Goal: Task Accomplishment & Management: Use online tool/utility

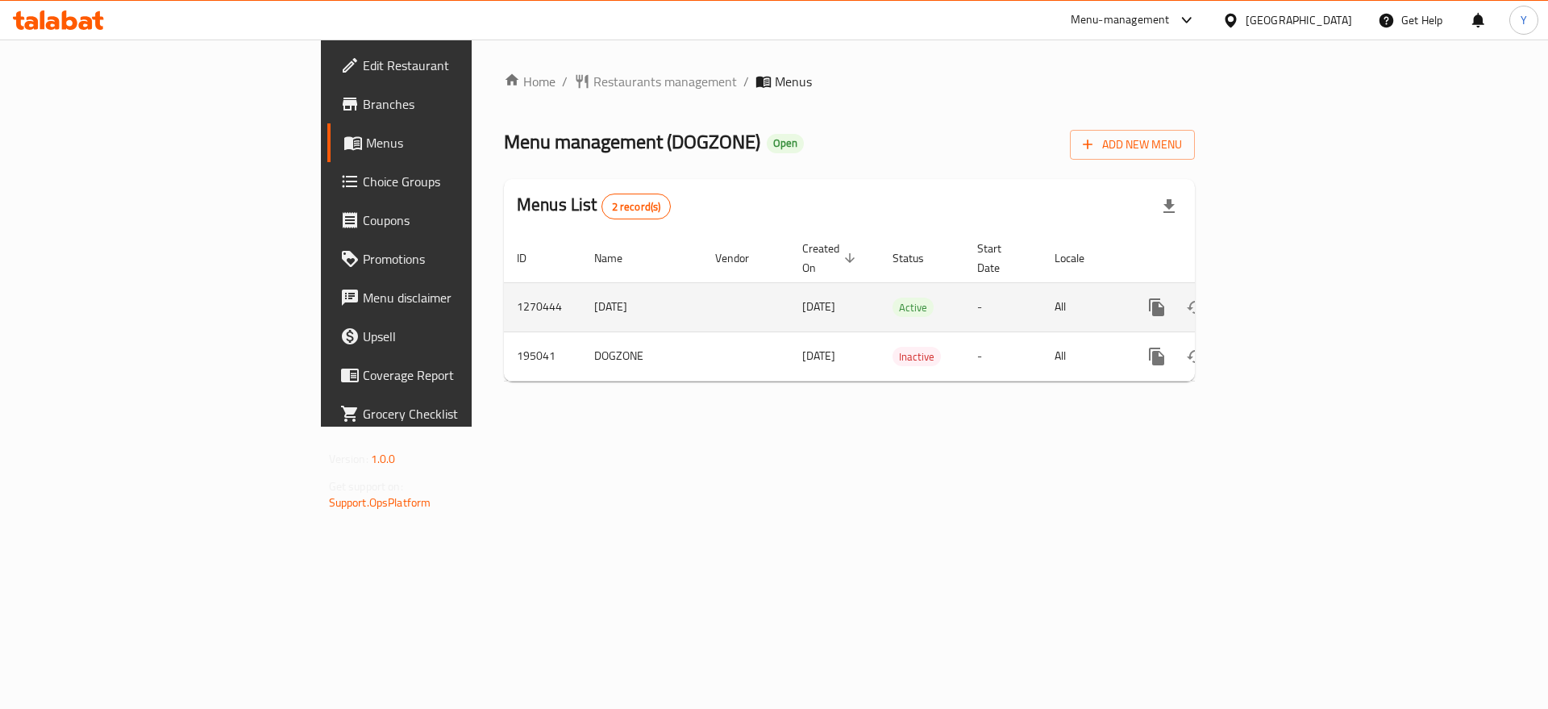
click at [1281, 300] on icon "enhanced table" at bounding box center [1273, 307] width 15 height 15
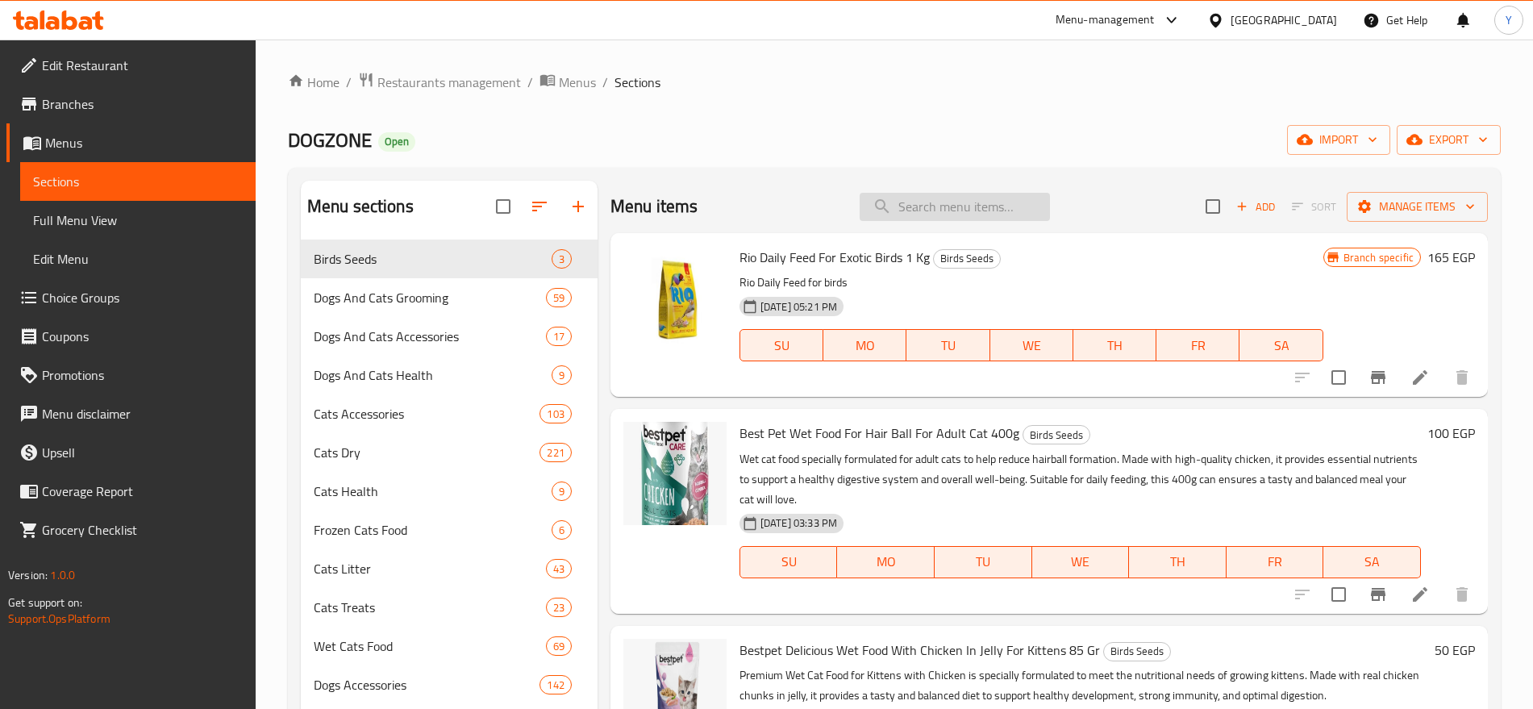
click at [1006, 212] on input "search" at bounding box center [955, 207] width 190 height 28
paste input "[PERSON_NAME] Pink Turntable Cat Toy with Ball"
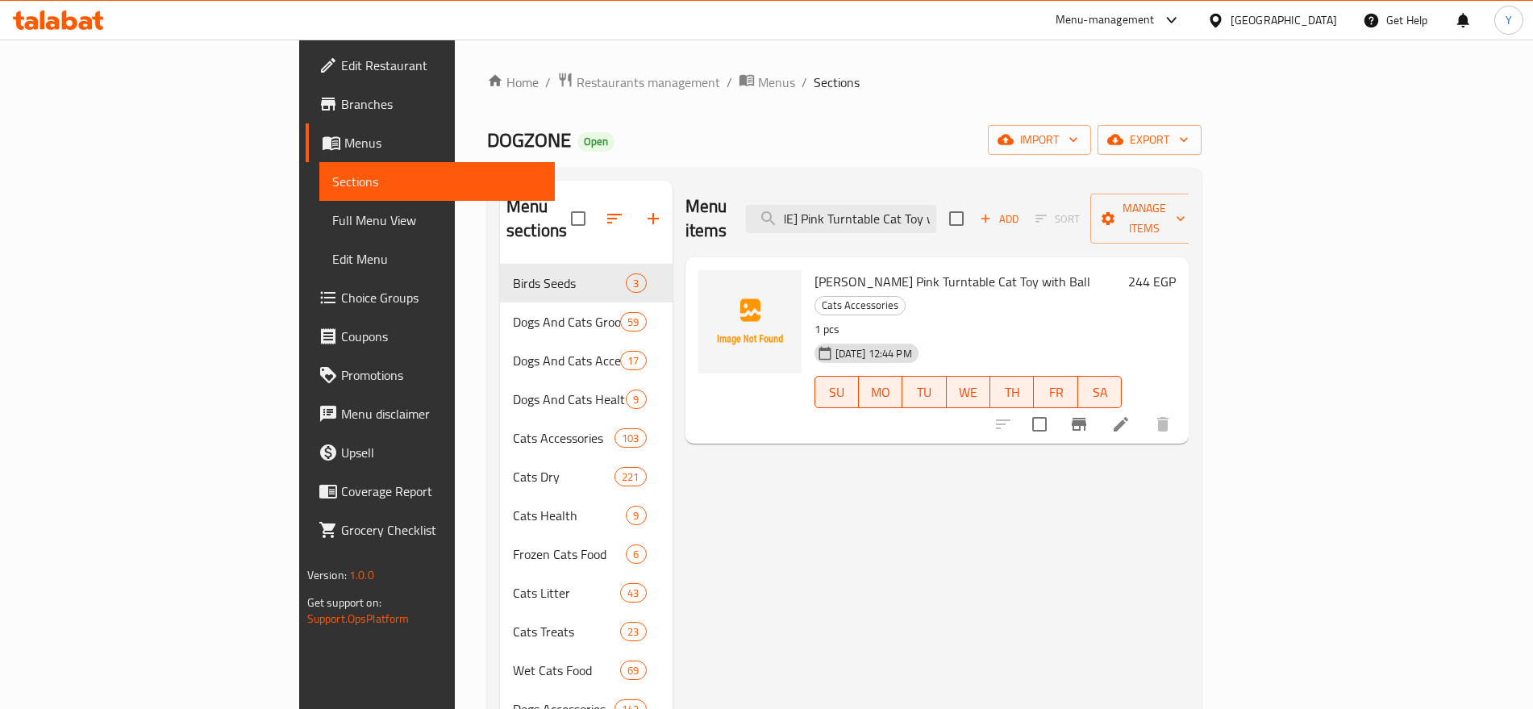
type input "[PERSON_NAME] Pink Turntable Cat Toy with Ball"
click at [1131, 414] on icon at bounding box center [1120, 423] width 19 height 19
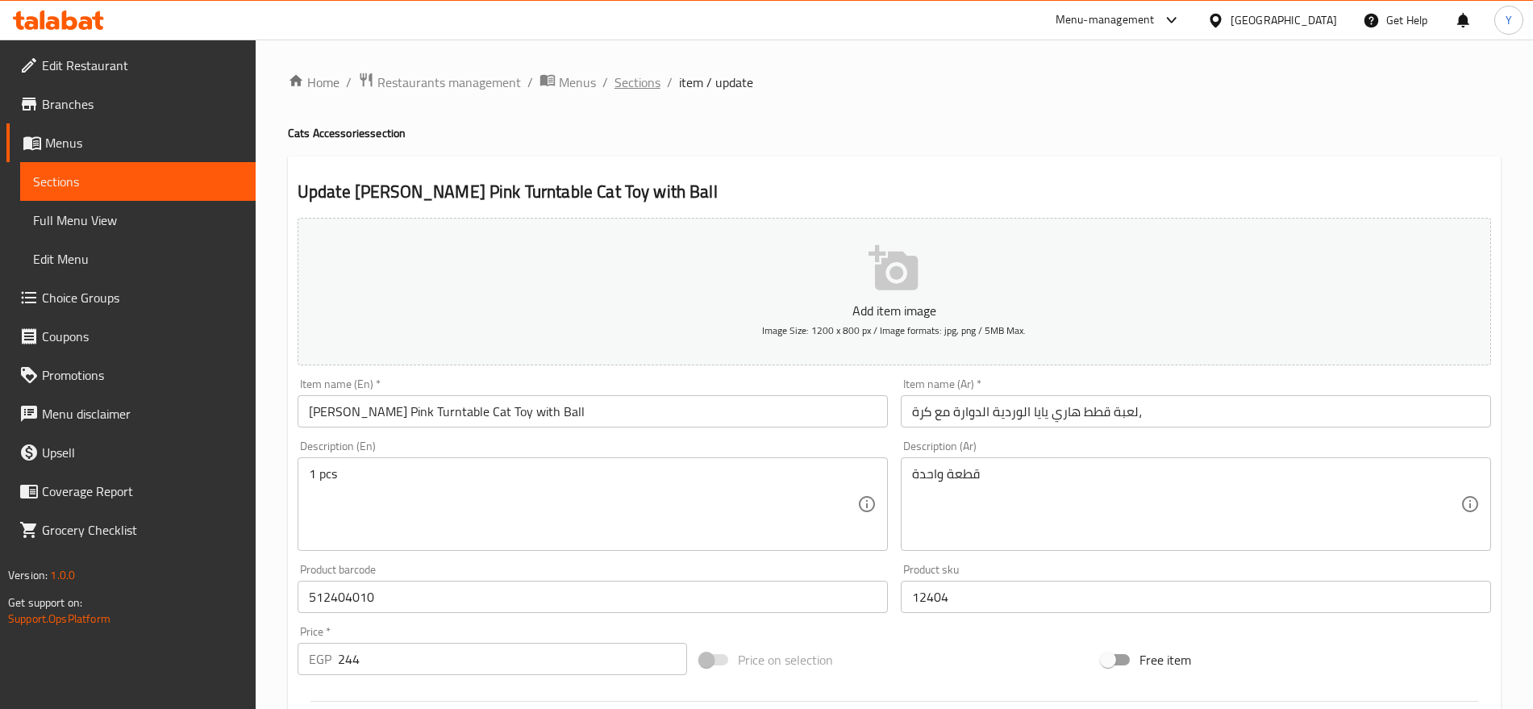
click at [636, 76] on span "Sections" at bounding box center [637, 82] width 46 height 19
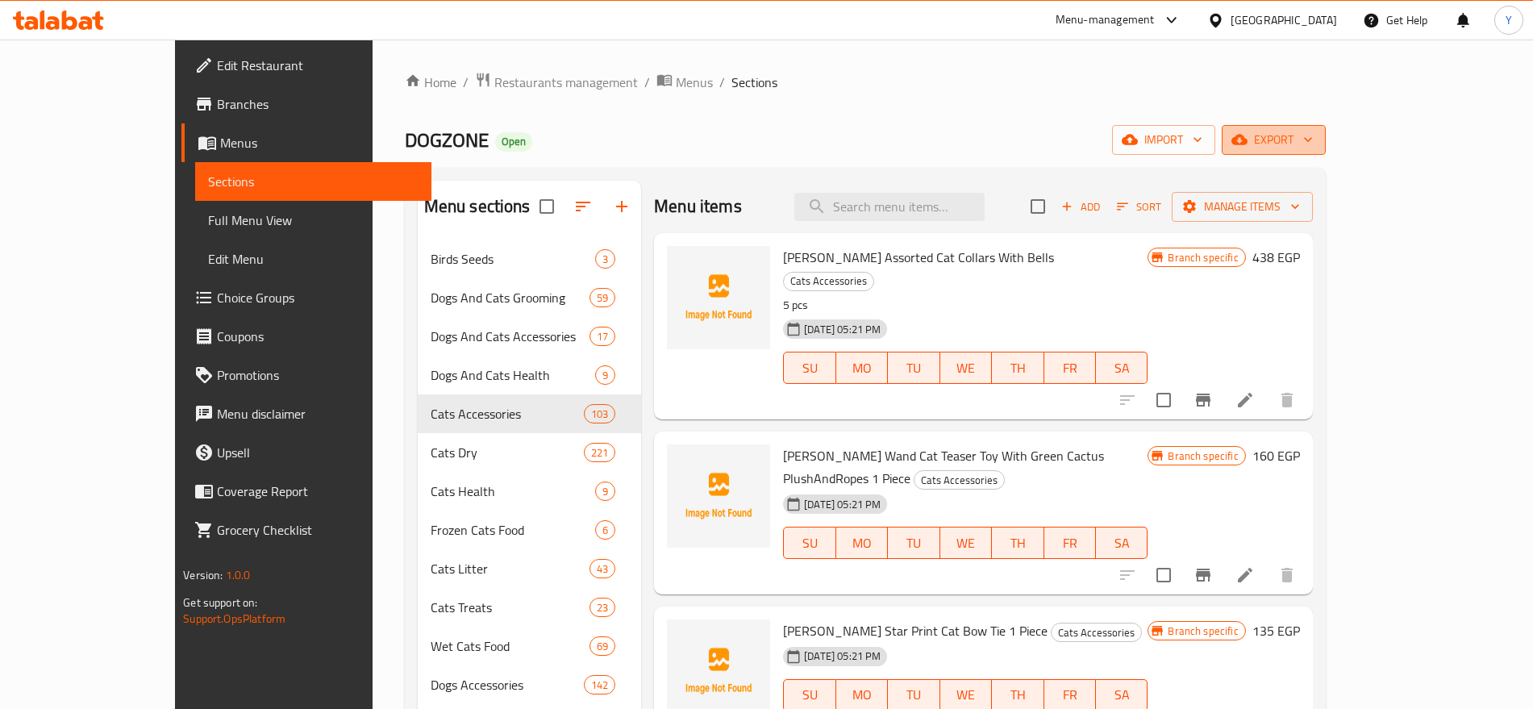
click at [1313, 137] on span "export" at bounding box center [1274, 140] width 78 height 20
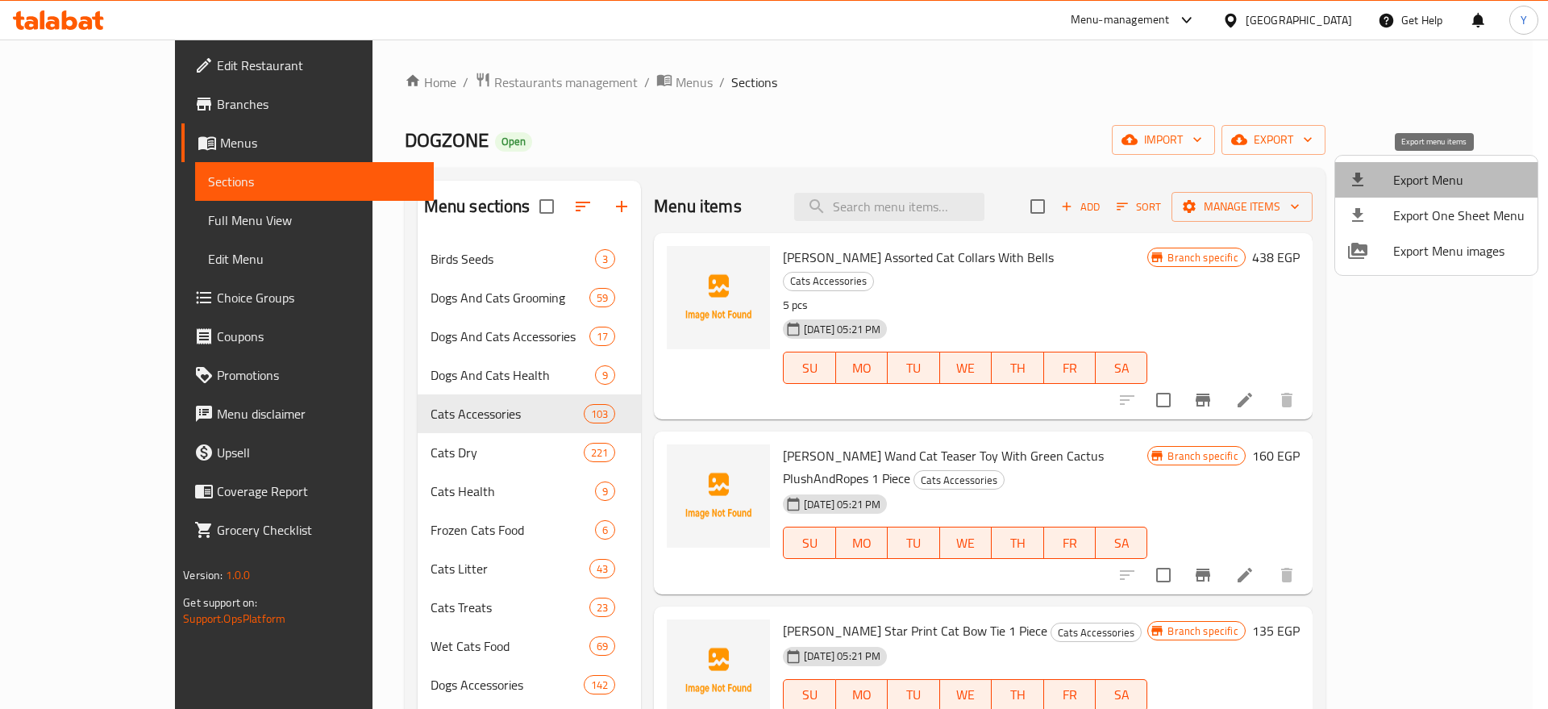
click at [1462, 176] on span "Export Menu" at bounding box center [1458, 179] width 131 height 19
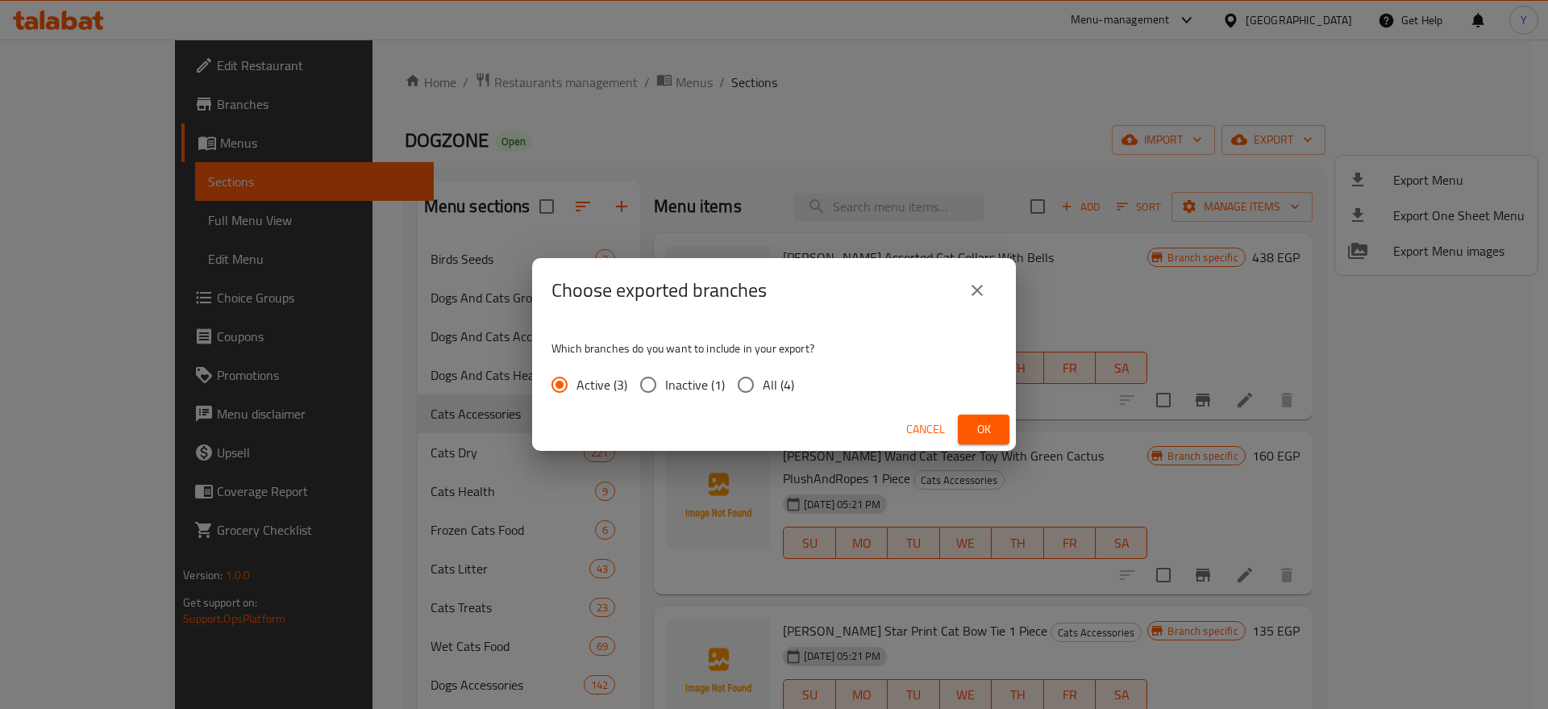
click at [750, 389] on input "All (4)" at bounding box center [746, 385] width 34 height 34
radio input "true"
click at [981, 435] on span "Ok" at bounding box center [984, 429] width 26 height 20
